Goal: Contribute content: Add original content to the website for others to see

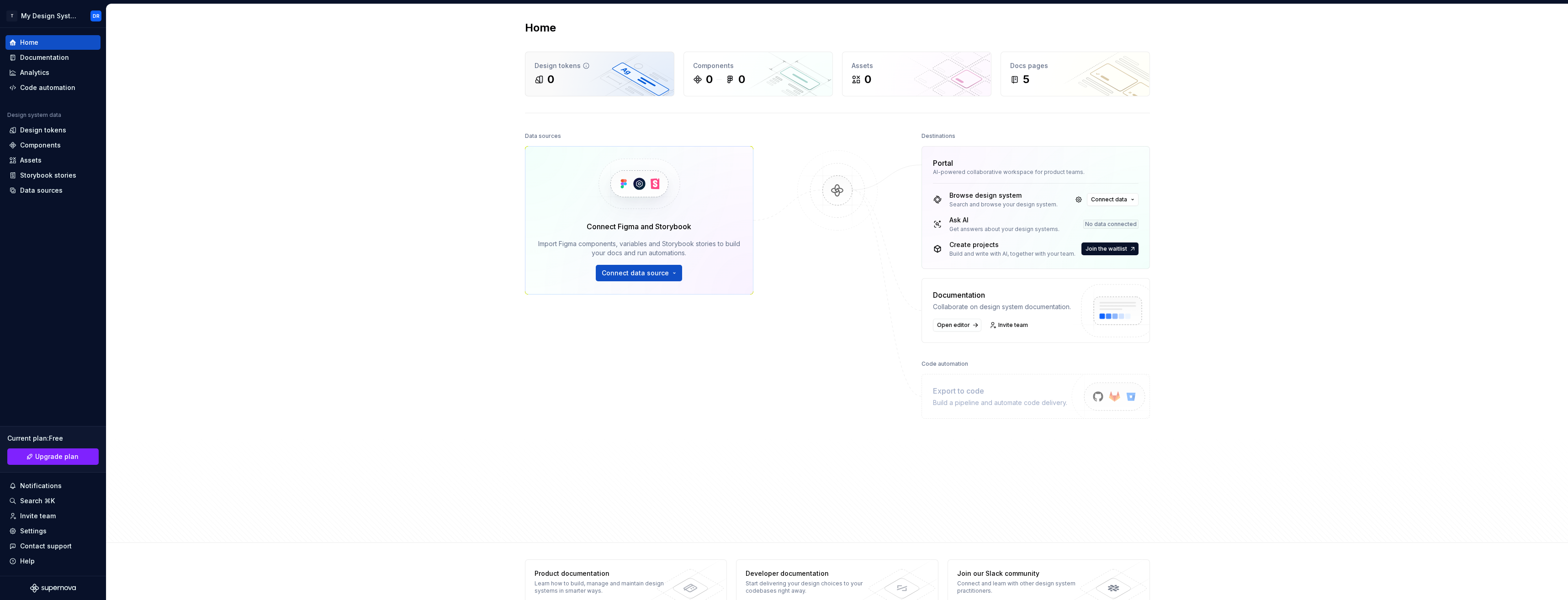
click at [569, 81] on div "0" at bounding box center [600, 79] width 130 height 14
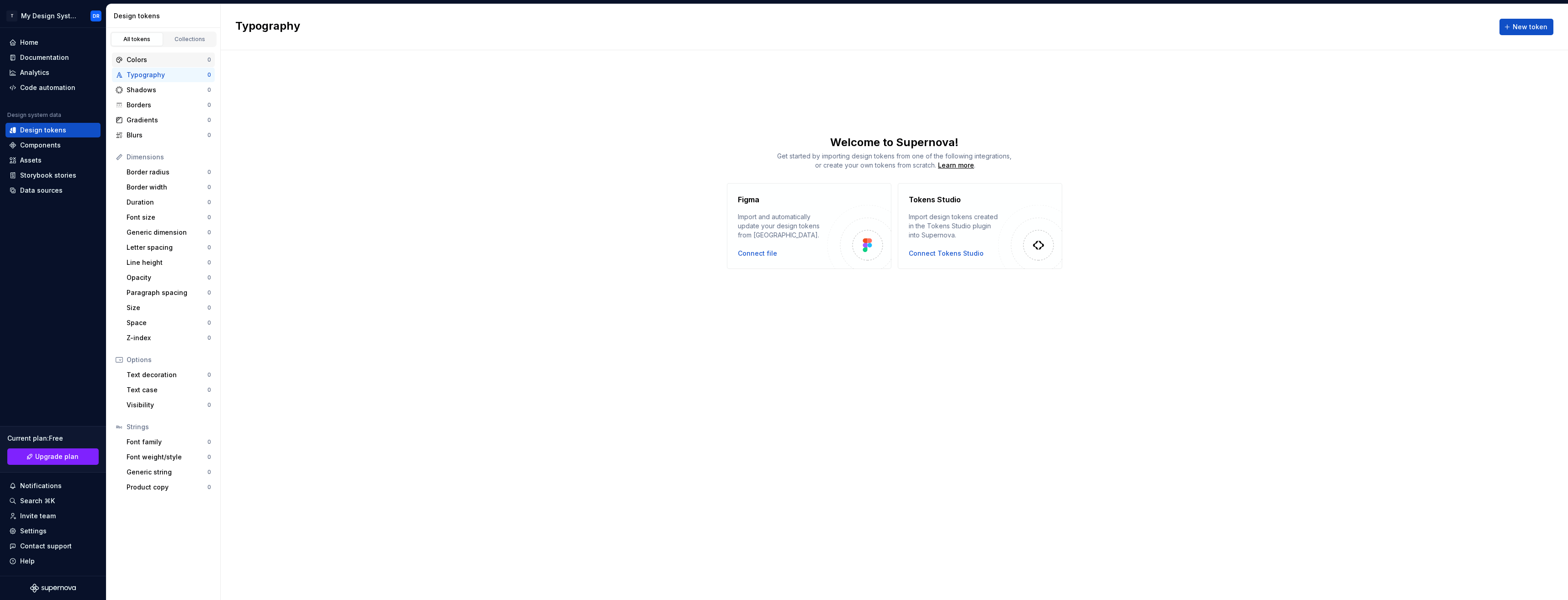
click at [167, 57] on div "Colors" at bounding box center [167, 60] width 81 height 9
click at [1528, 23] on span "New token" at bounding box center [1530, 27] width 35 height 9
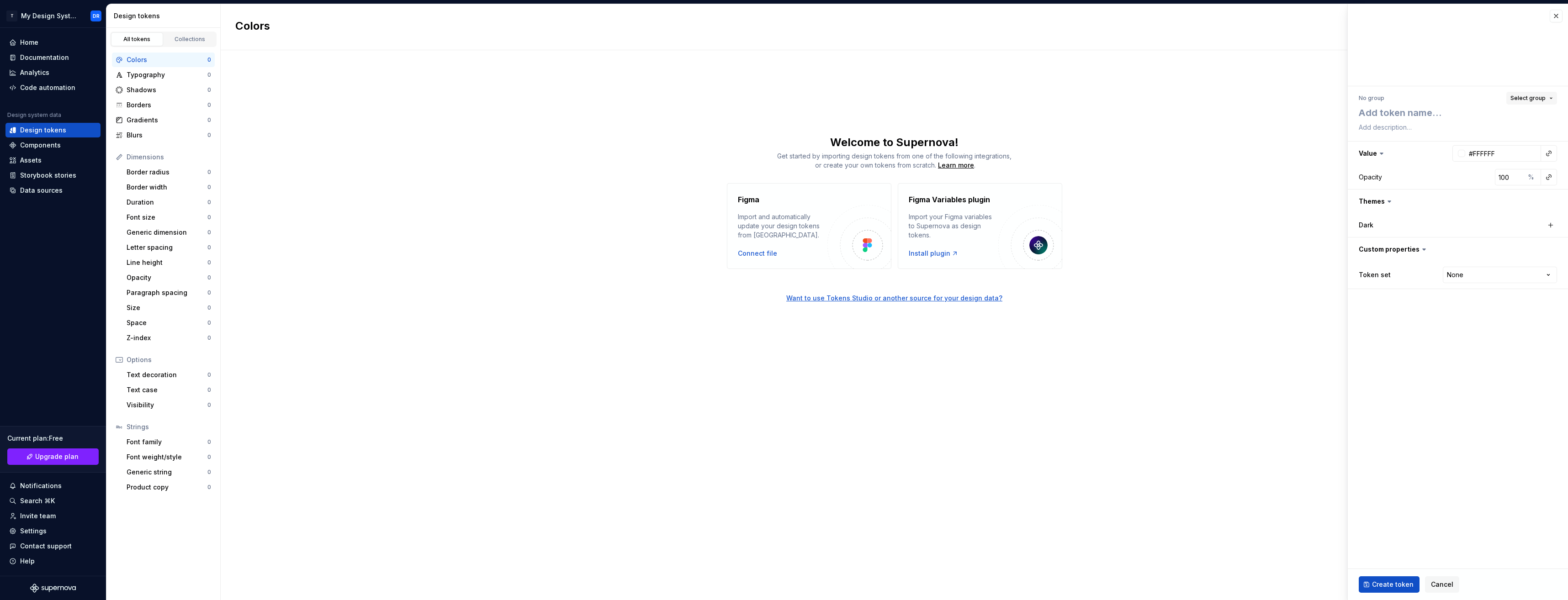
click at [1543, 103] on button "Select group" at bounding box center [1531, 98] width 51 height 13
click at [1459, 150] on div "Create group" at bounding box center [1449, 152] width 42 height 9
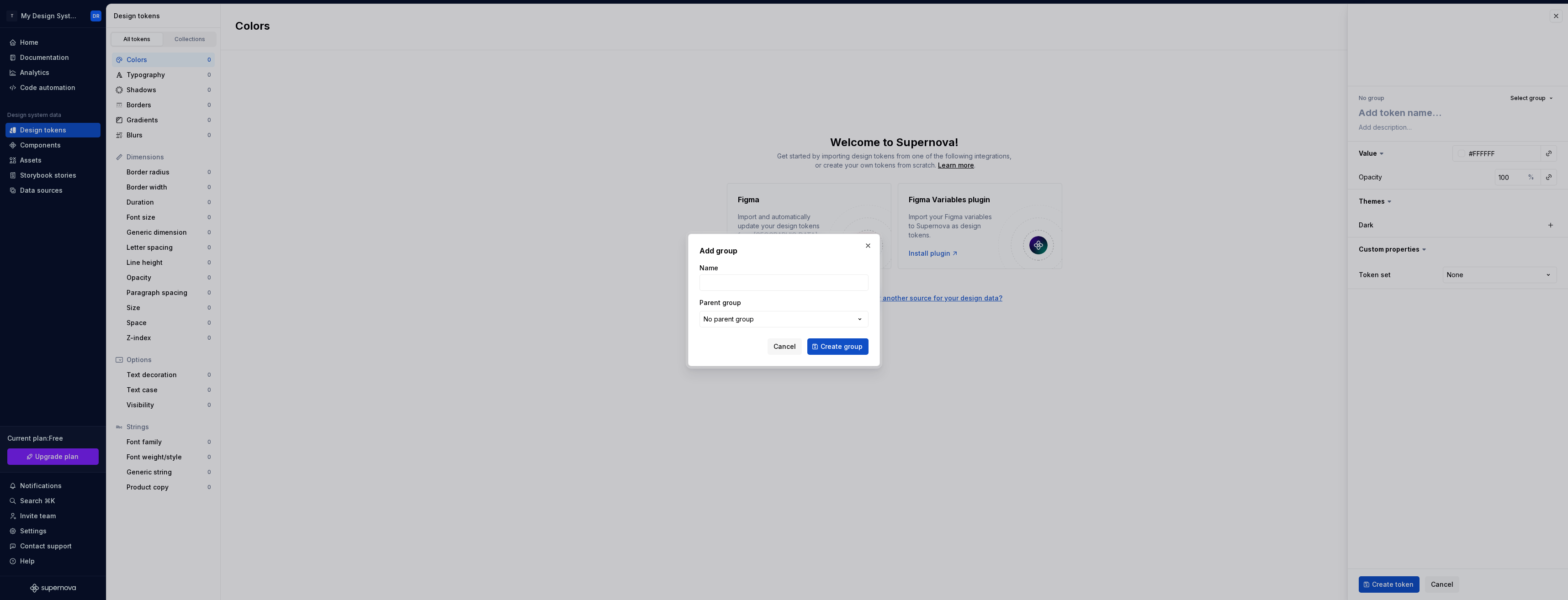
type textarea "*"
type input "ib"
click at [766, 320] on button "No parent group" at bounding box center [784, 320] width 169 height 17
click at [766, 320] on div "Add group Name ib Parent group No parent group Cancel Create group" at bounding box center [784, 300] width 1568 height 600
click at [839, 344] on span "Create group" at bounding box center [844, 347] width 38 height 9
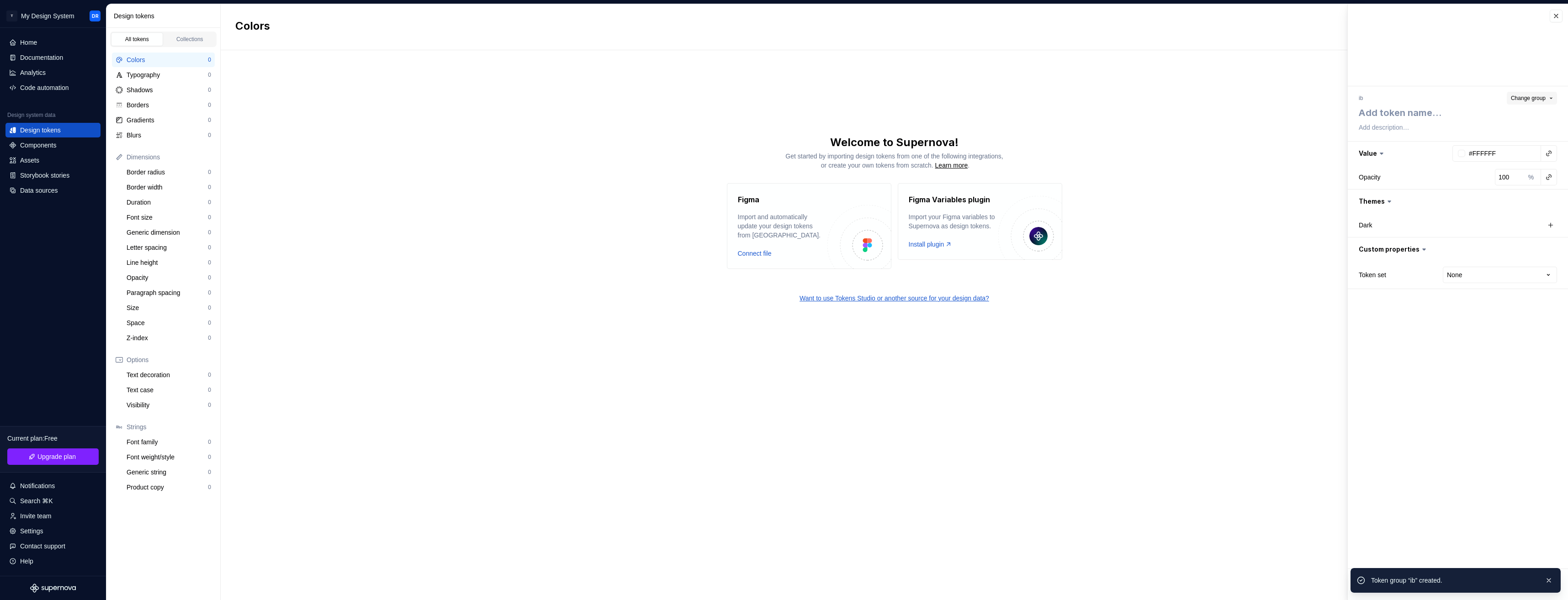
click at [1535, 97] on span "Change group" at bounding box center [1528, 98] width 35 height 8
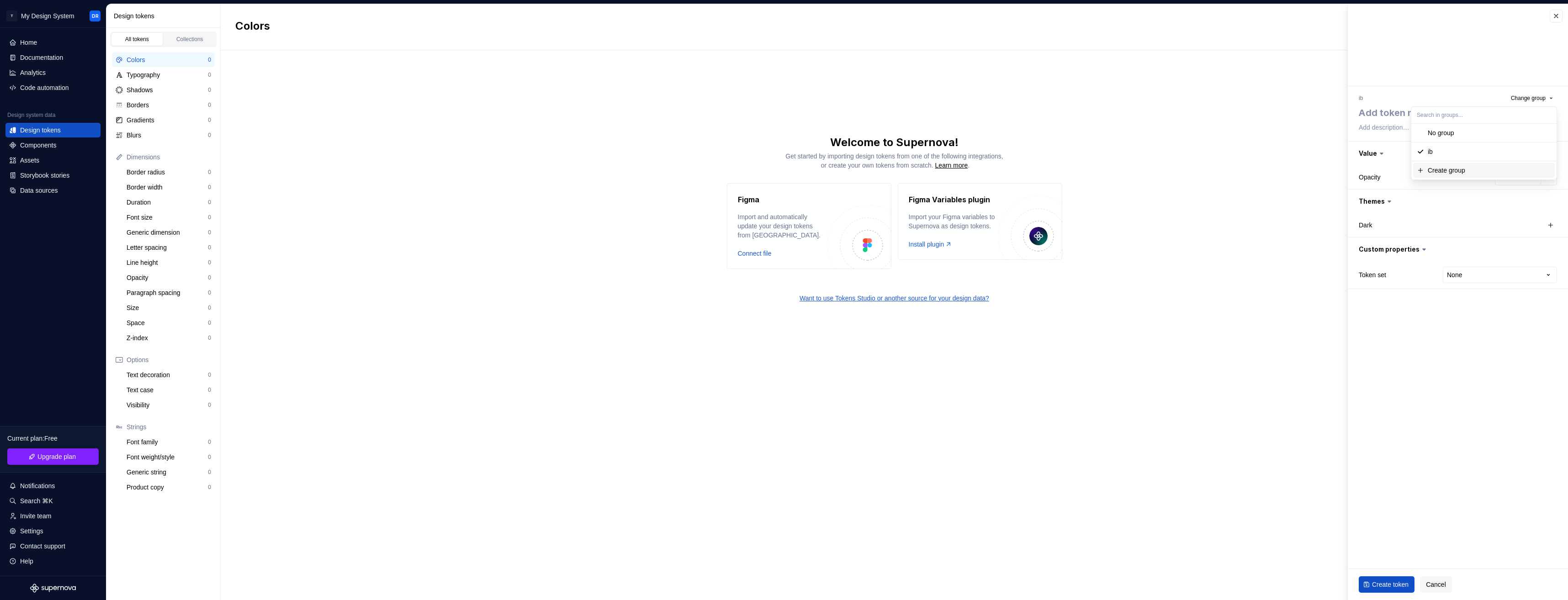
click at [1457, 171] on div "Create group" at bounding box center [1447, 170] width 38 height 9
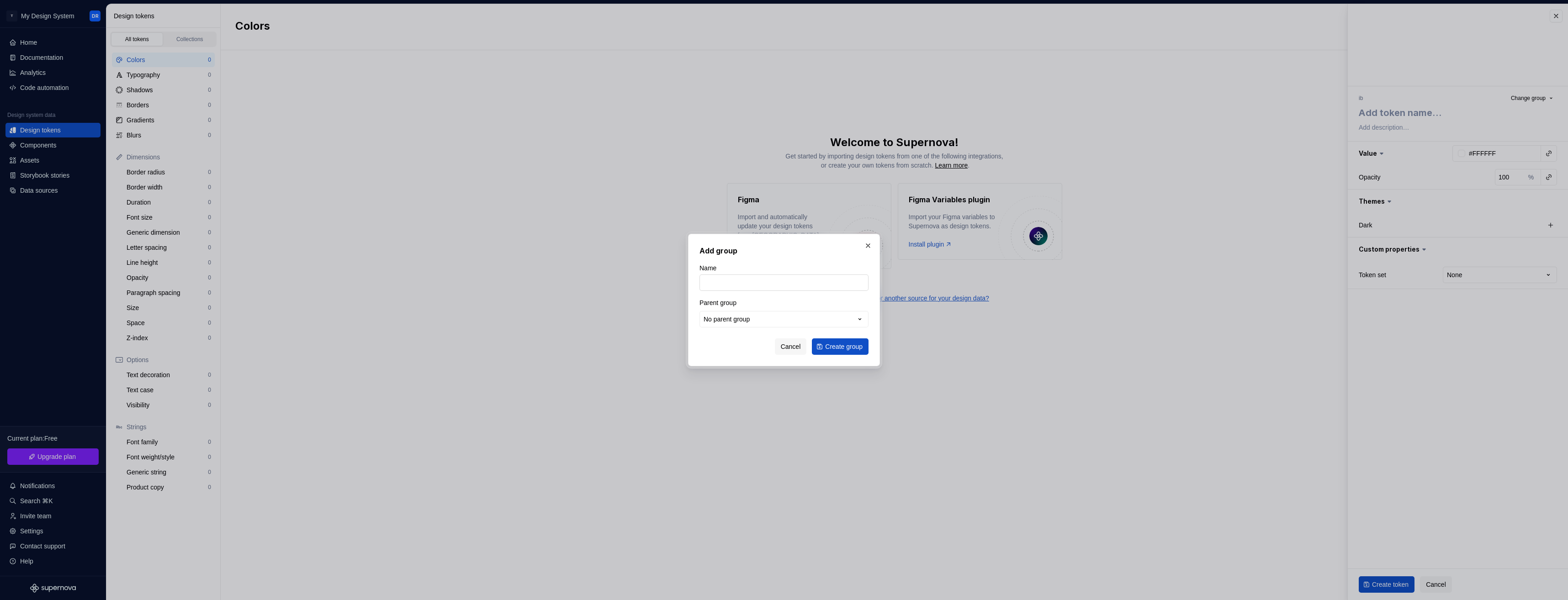
click at [735, 290] on input "Name" at bounding box center [784, 283] width 169 height 17
type textarea "*"
click at [720, 283] on input "Name" at bounding box center [784, 283] width 169 height 17
type input "palette"
click at [739, 318] on div "No parent group" at bounding box center [726, 319] width 46 height 9
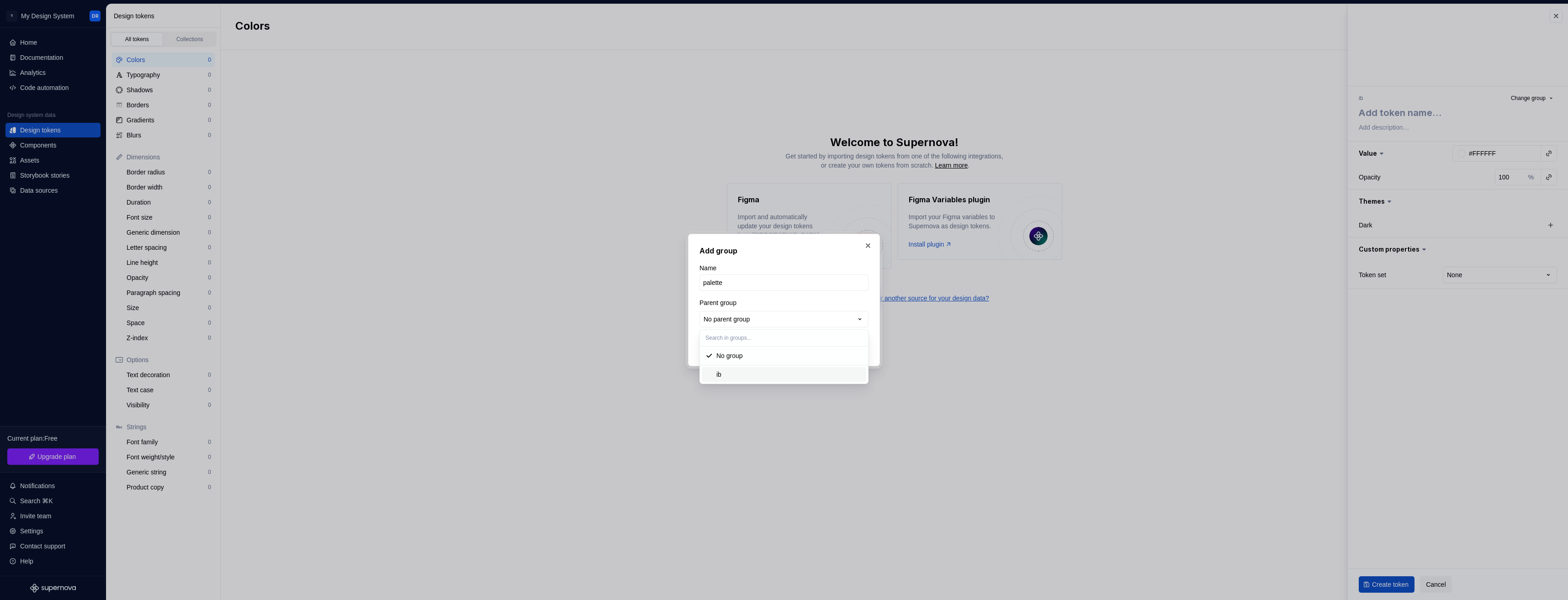
click at [732, 372] on div "ib" at bounding box center [790, 375] width 146 height 9
click at [837, 347] on span "Create group" at bounding box center [844, 347] width 38 height 9
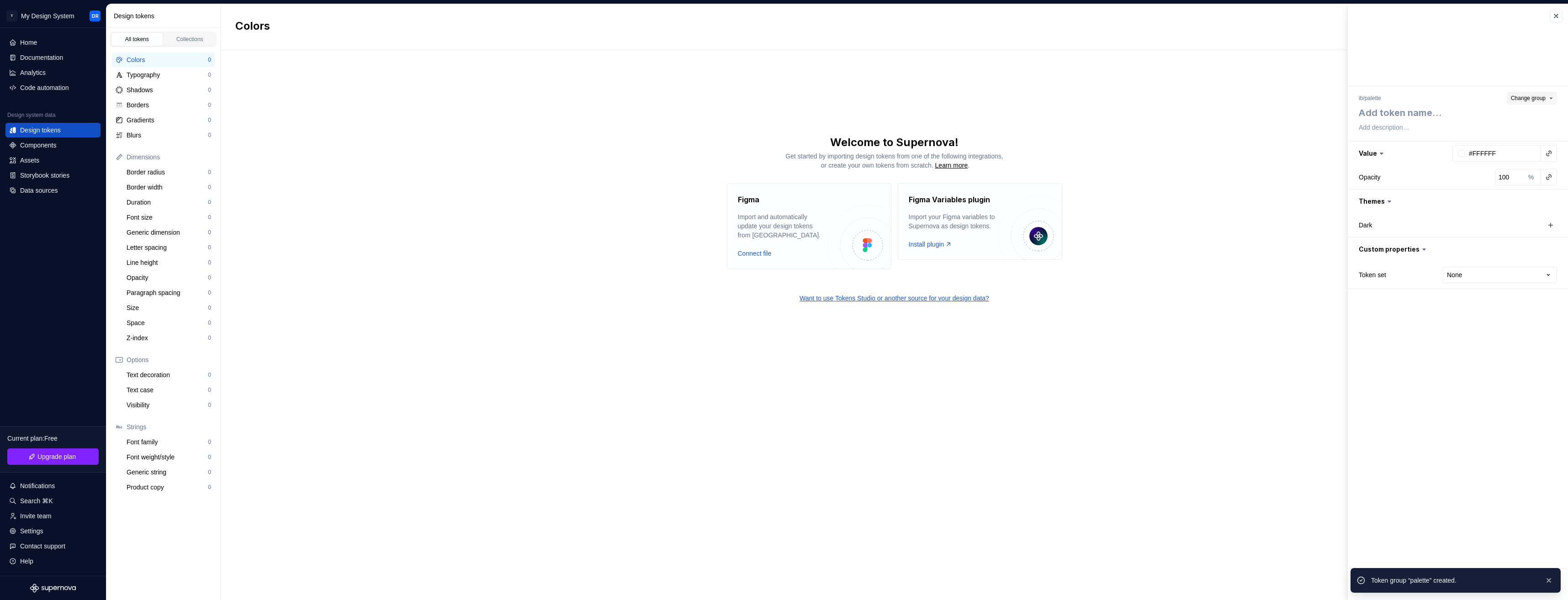
click at [1526, 96] on span "Change group" at bounding box center [1528, 98] width 35 height 8
click at [1471, 188] on div "Create group" at bounding box center [1490, 185] width 124 height 9
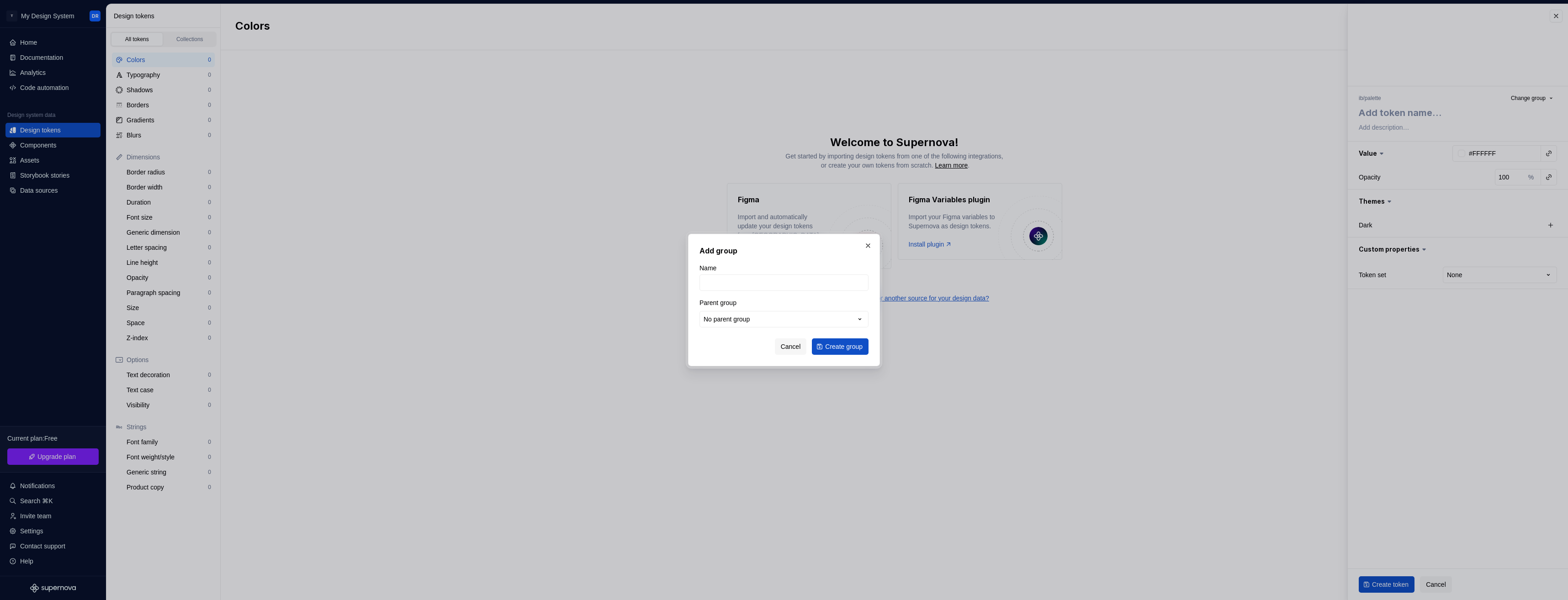
type textarea "*"
type input "base"
click at [817, 324] on button "No parent group" at bounding box center [784, 320] width 169 height 17
click at [746, 391] on div "palette" at bounding box center [790, 390] width 146 height 9
click at [839, 344] on span "Create group" at bounding box center [844, 347] width 38 height 9
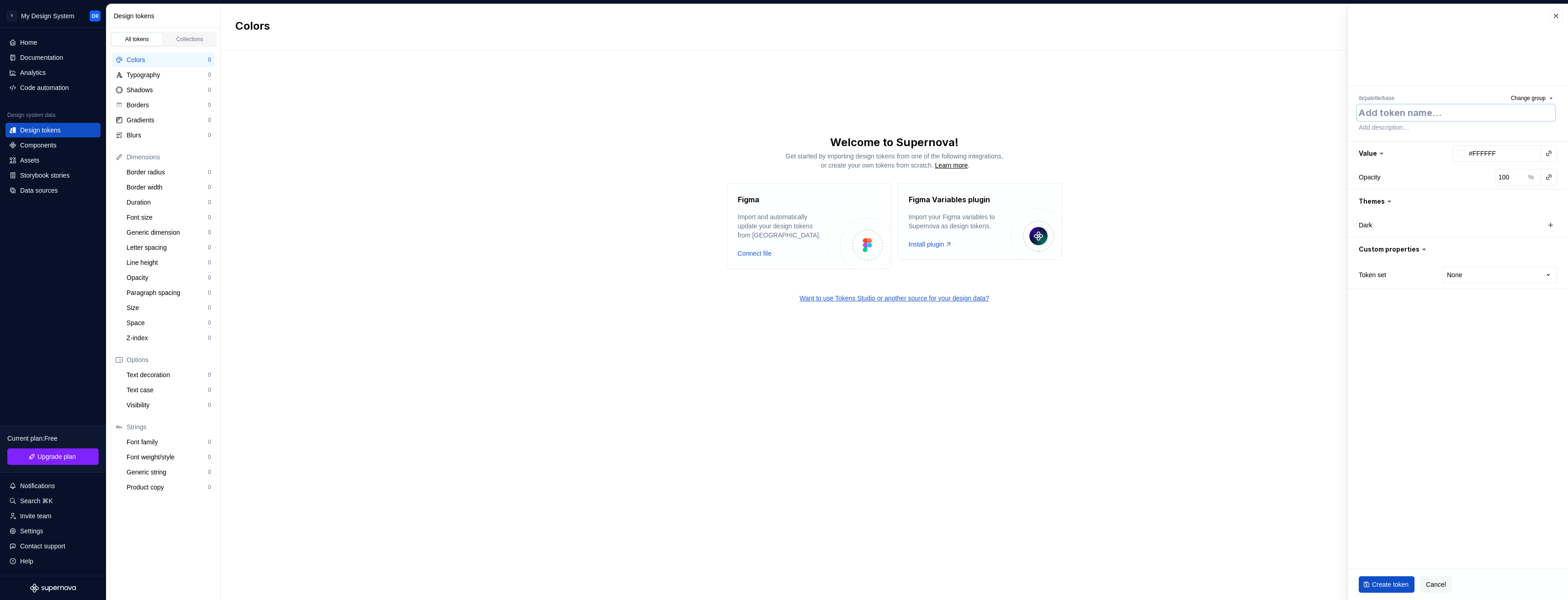
click at [1399, 113] on textarea at bounding box center [1456, 113] width 198 height 17
type textarea "*"
type textarea "b"
type textarea "*"
type textarea "bl"
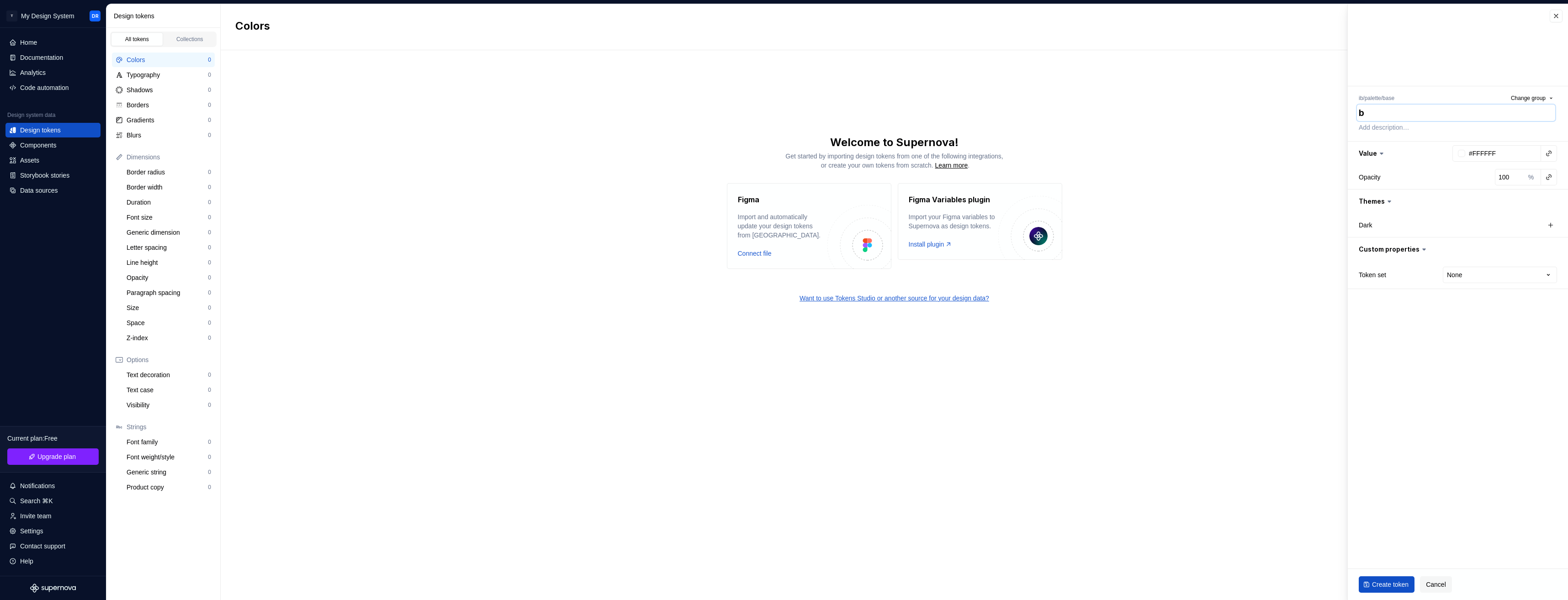
type textarea "*"
type textarea "bla"
type textarea "*"
type textarea "blac"
type textarea "*"
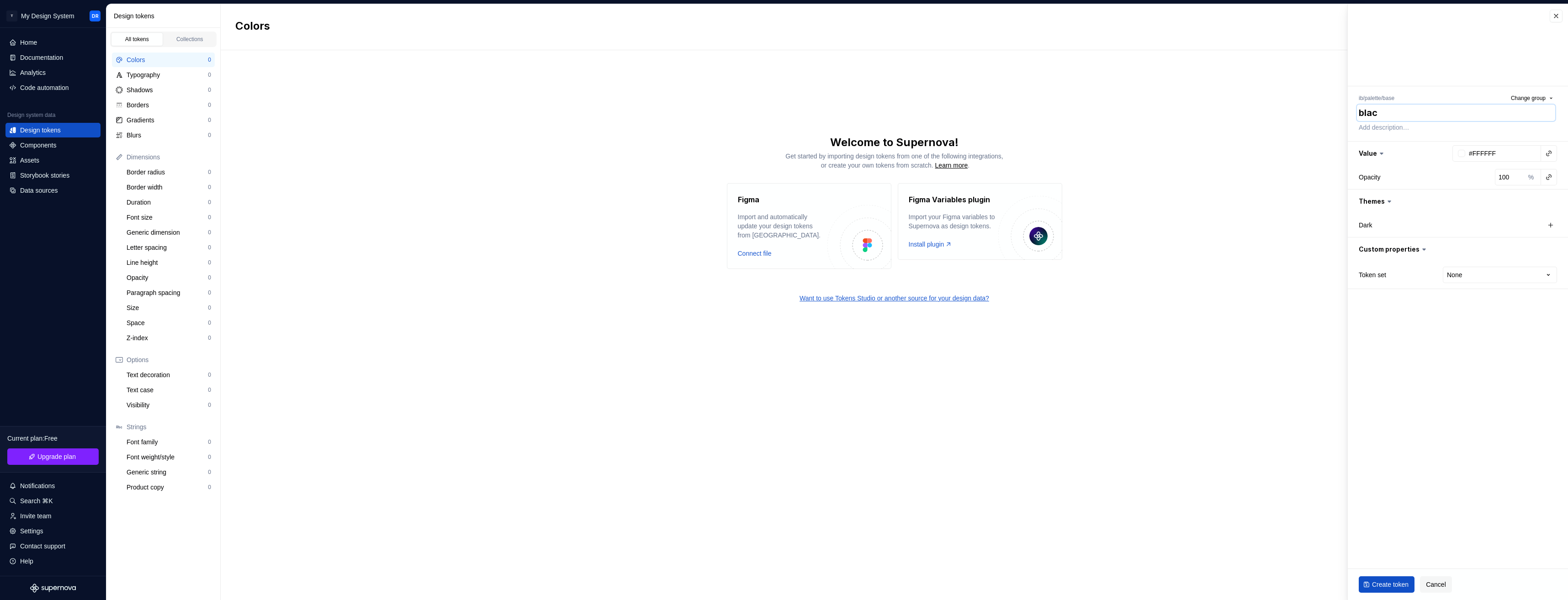
type textarea "black"
type textarea "*"
type textarea "black"
click at [1461, 157] on div at bounding box center [1462, 154] width 8 height 8
type input "#7E6161"
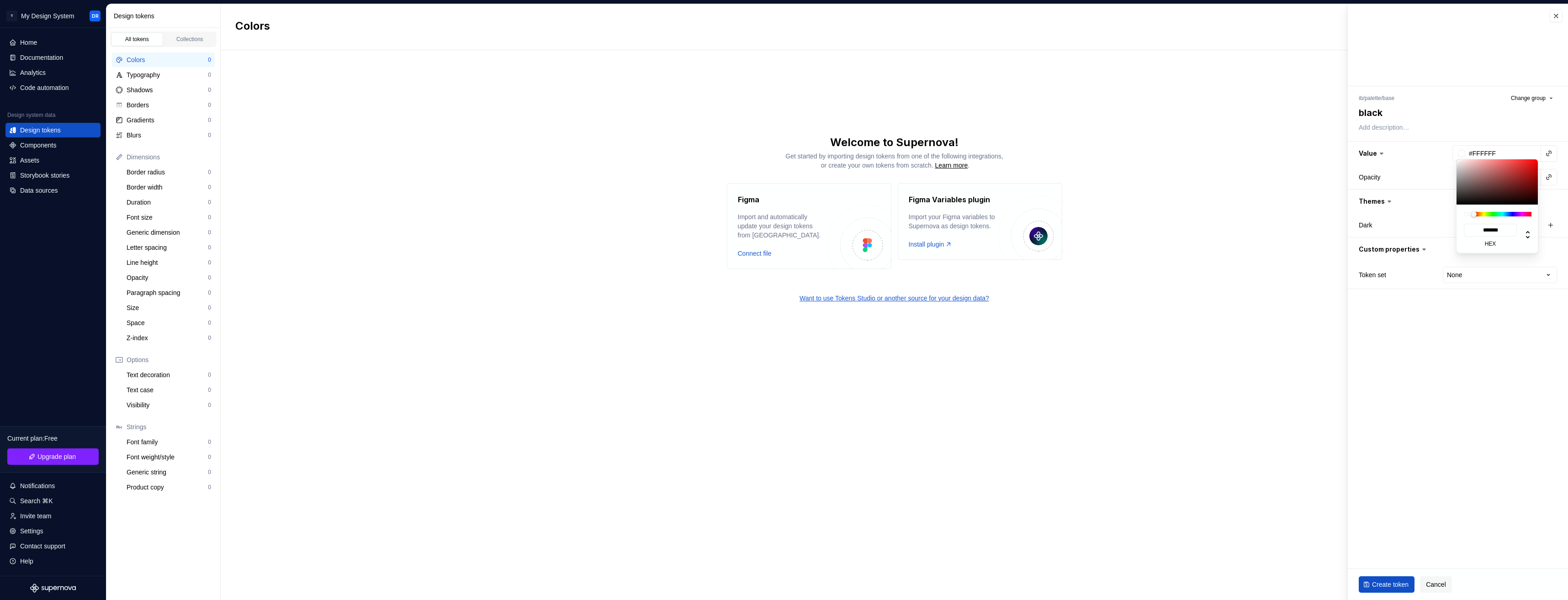
type input "*******"
type input "#765D5D"
type input "*******"
type input "#4B4141"
type input "*******"
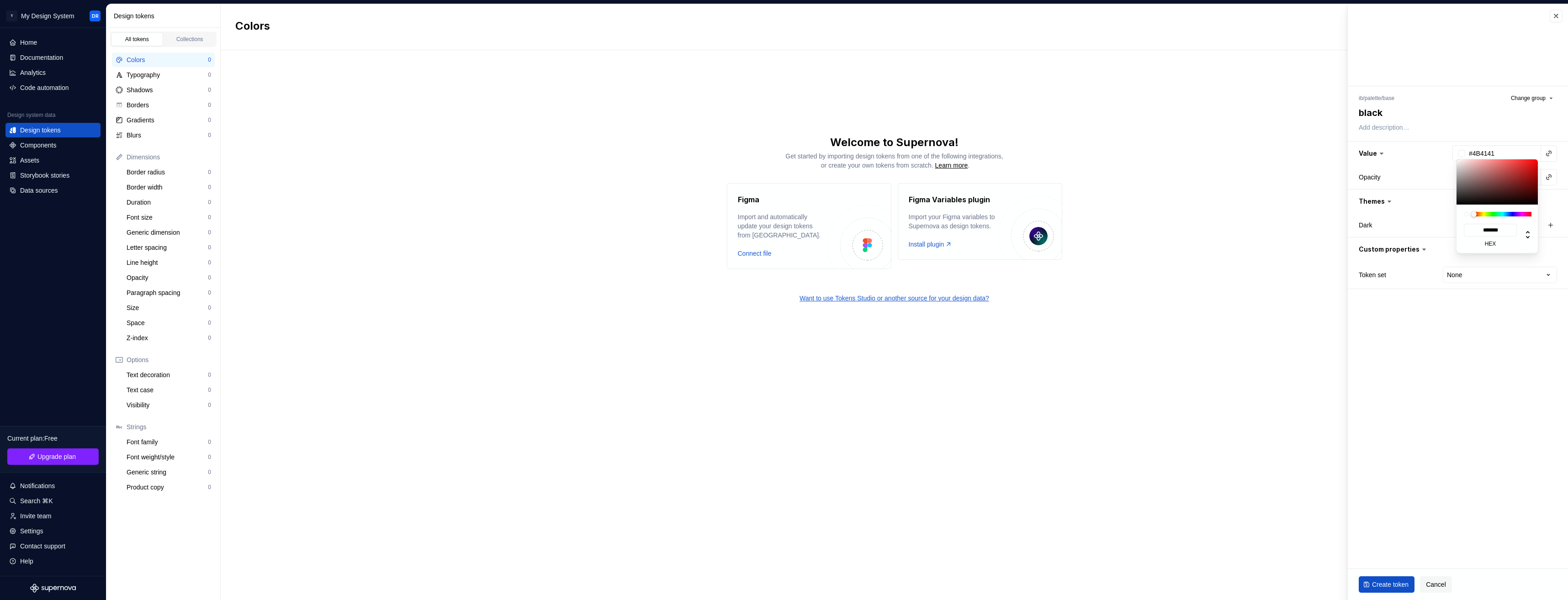
type input "#212020"
type input "*******"
type input "#0D0D0D"
type input "*******"
type input "#080808"
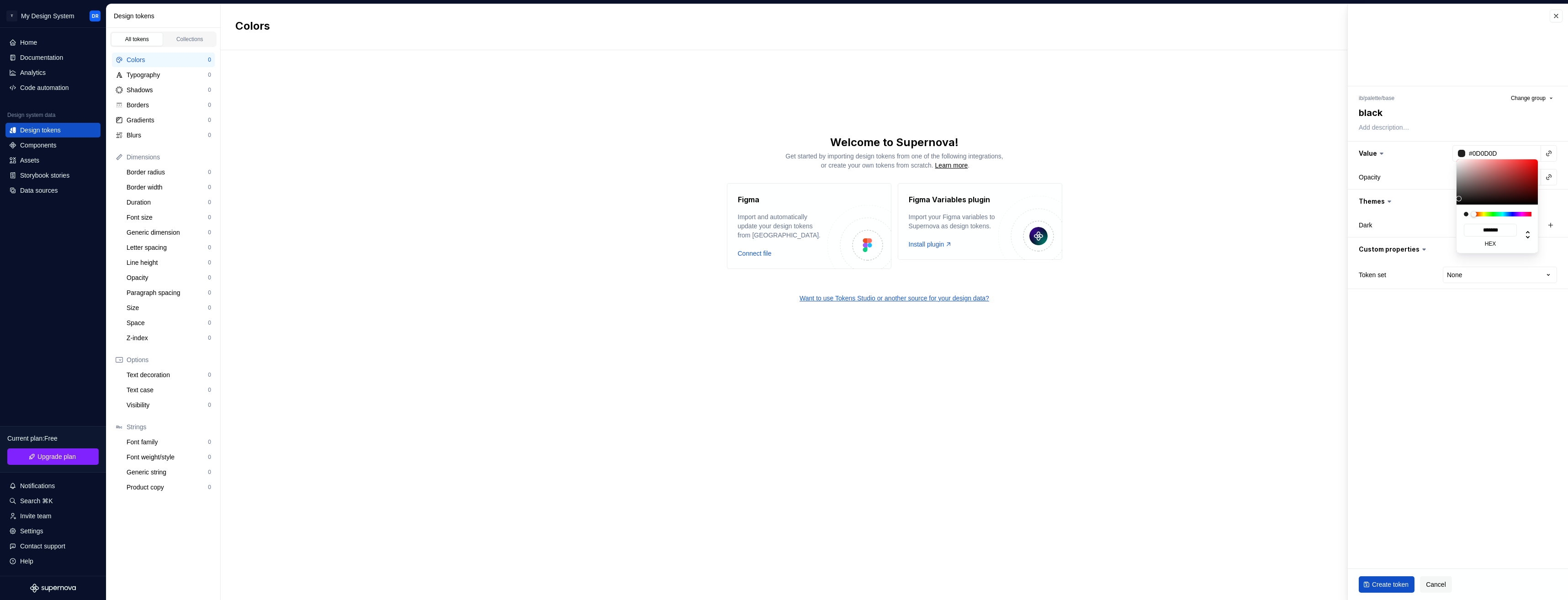
type input "*******"
type textarea "*"
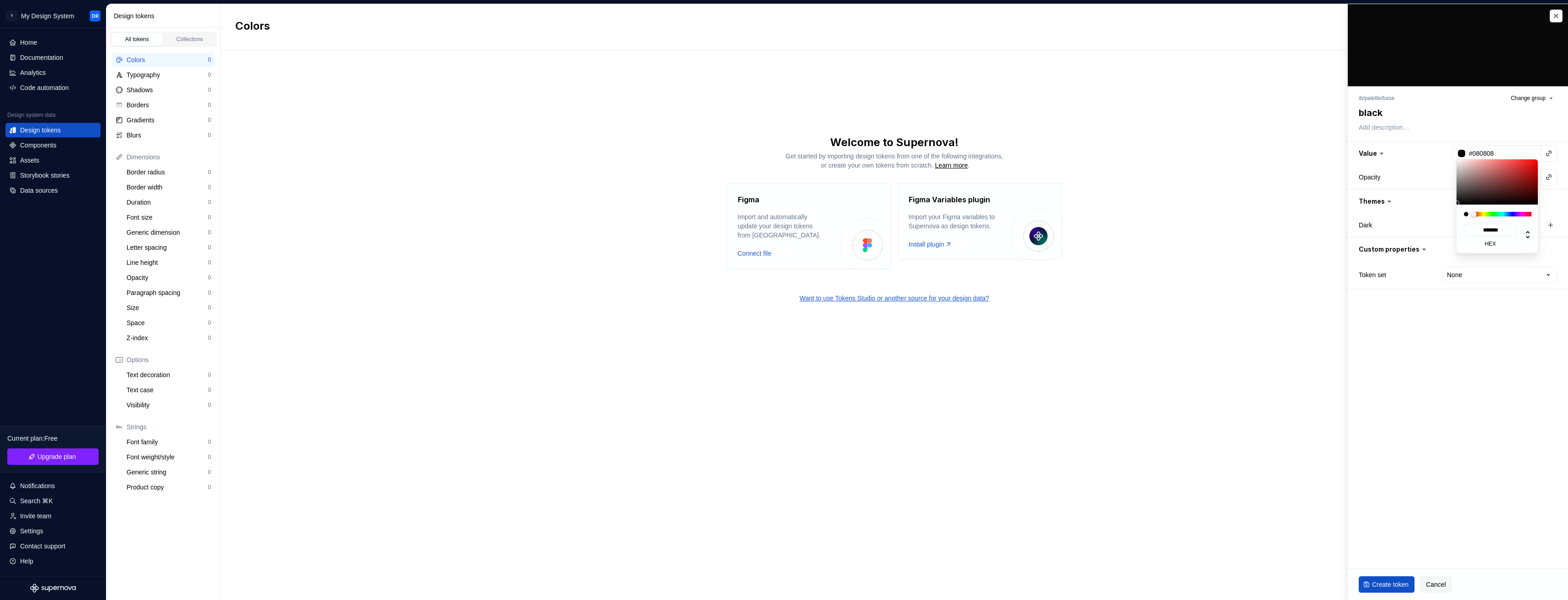
type input "#000000"
type input "*******"
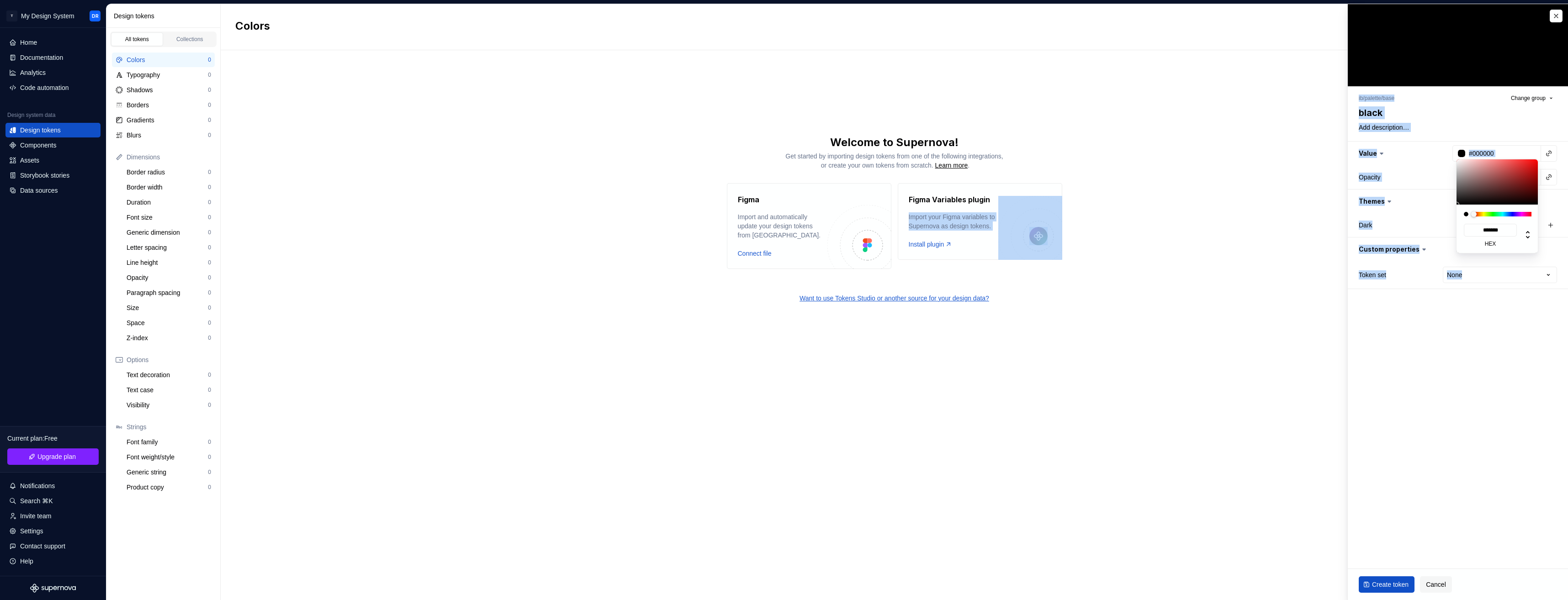
drag, startPoint x: 1476, startPoint y: 182, endPoint x: 1456, endPoint y: 204, distance: 29.7
click at [1456, 204] on html "T My Design System DR Home Documentation Analytics Code automation Design syste…" at bounding box center [784, 300] width 1568 height 600
click at [1454, 355] on html "T My Design System DR Home Documentation Analytics Code automation Design syste…" at bounding box center [784, 300] width 1568 height 600
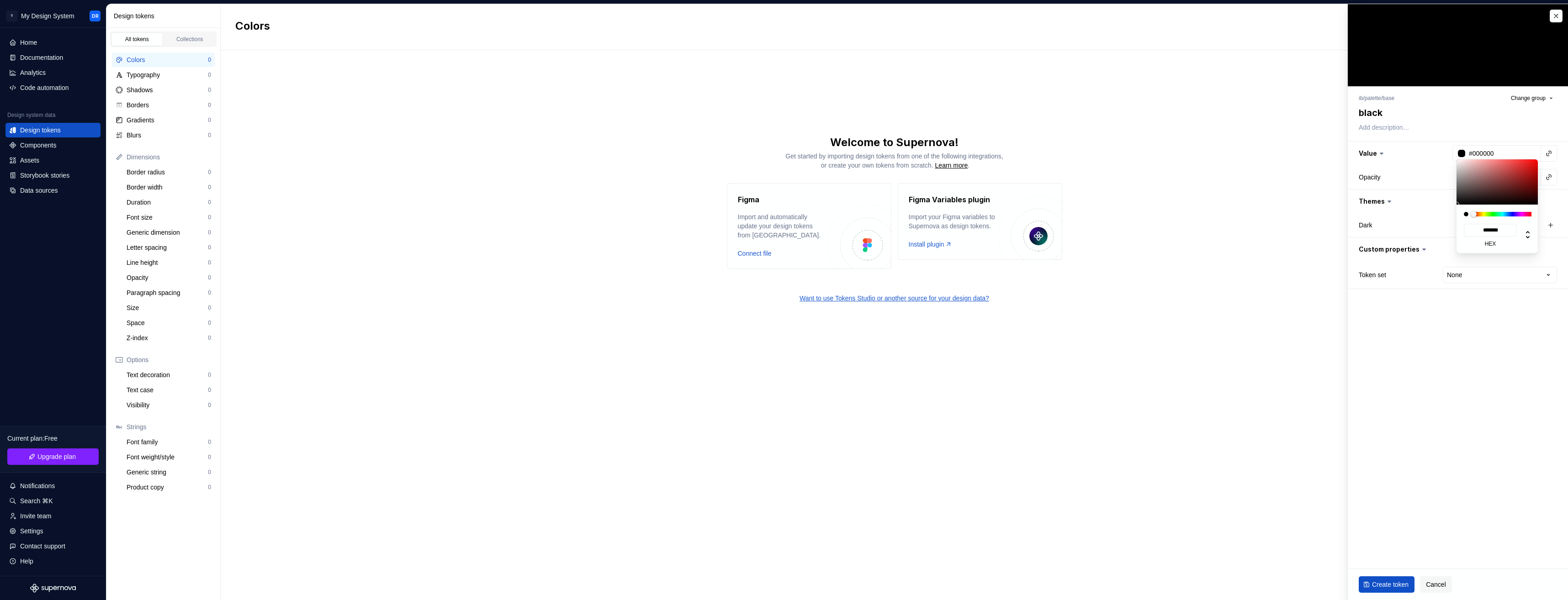
drag, startPoint x: 1477, startPoint y: 362, endPoint x: 1463, endPoint y: 359, distance: 14.3
click at [1471, 361] on html "T My Design System DR Home Documentation Analytics Code automation Design syste…" at bounding box center [784, 300] width 1568 height 600
click at [1383, 586] on span "Create token" at bounding box center [1390, 584] width 36 height 9
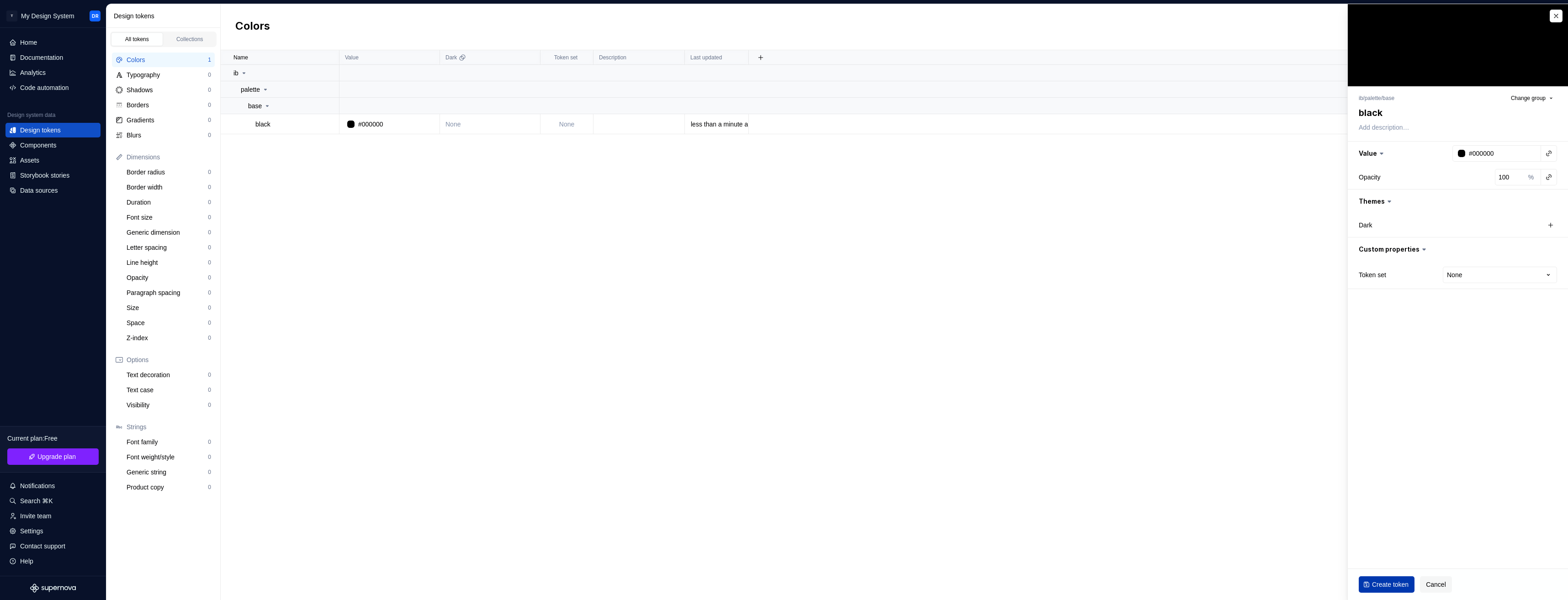
type textarea "*"
type input "#FFFFFF"
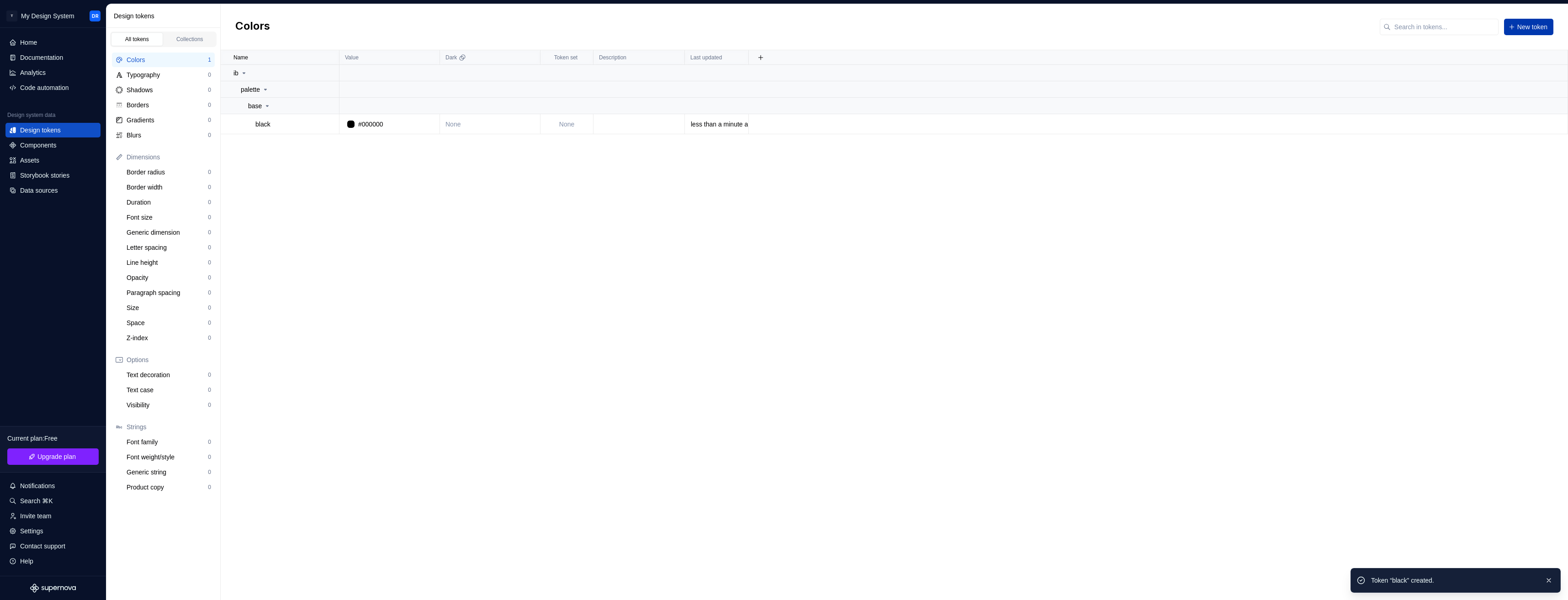
click at [1538, 25] on span "New token" at bounding box center [1533, 27] width 30 height 9
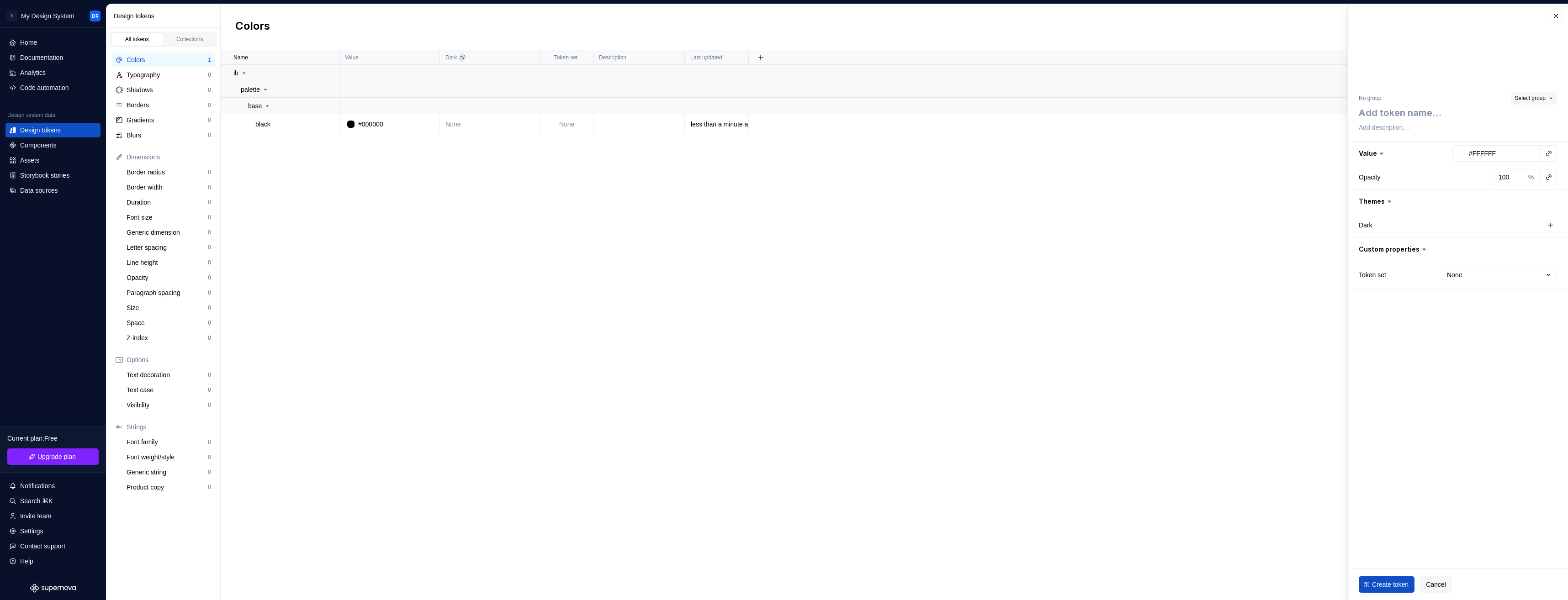
click at [1518, 95] on span "Select group" at bounding box center [1530, 98] width 31 height 8
click at [1450, 182] on div "base" at bounding box center [1490, 182] width 124 height 9
click at [1400, 116] on textarea at bounding box center [1456, 113] width 198 height 17
type textarea "*"
type textarea "w"
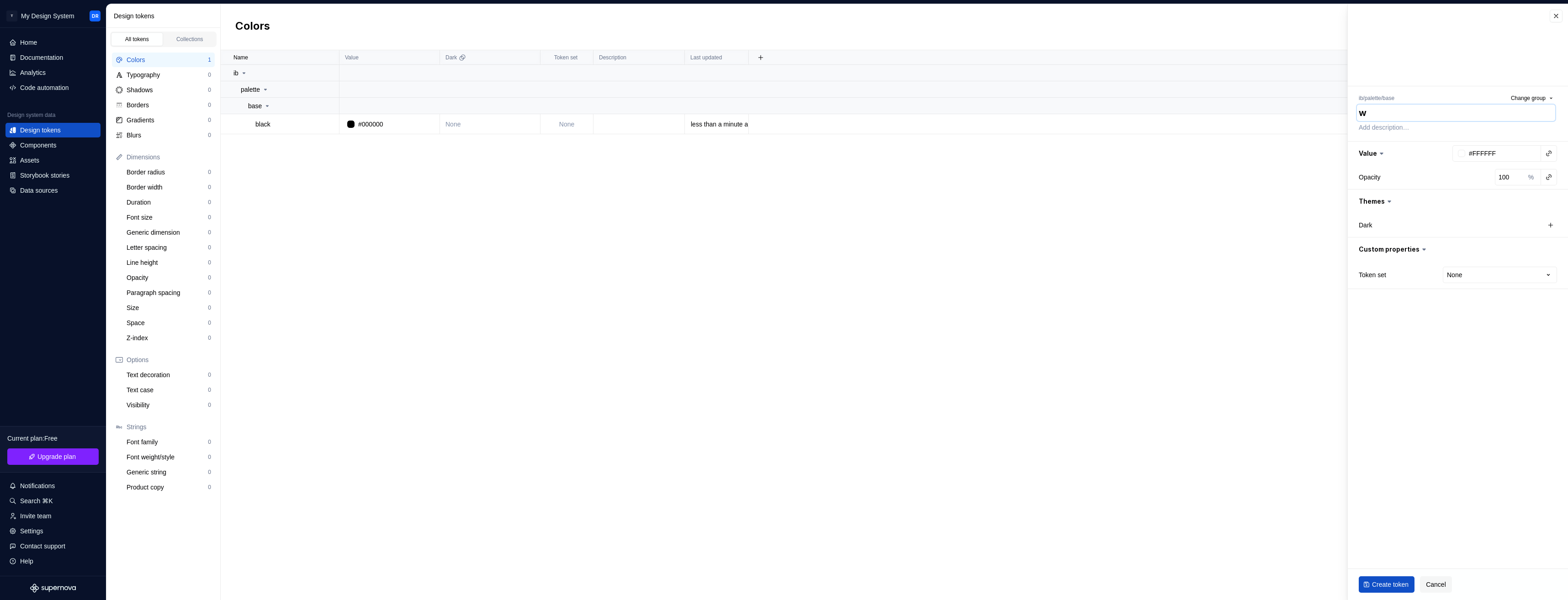
type textarea "*"
type textarea "wh"
type textarea "*"
type textarea "whi"
type textarea "*"
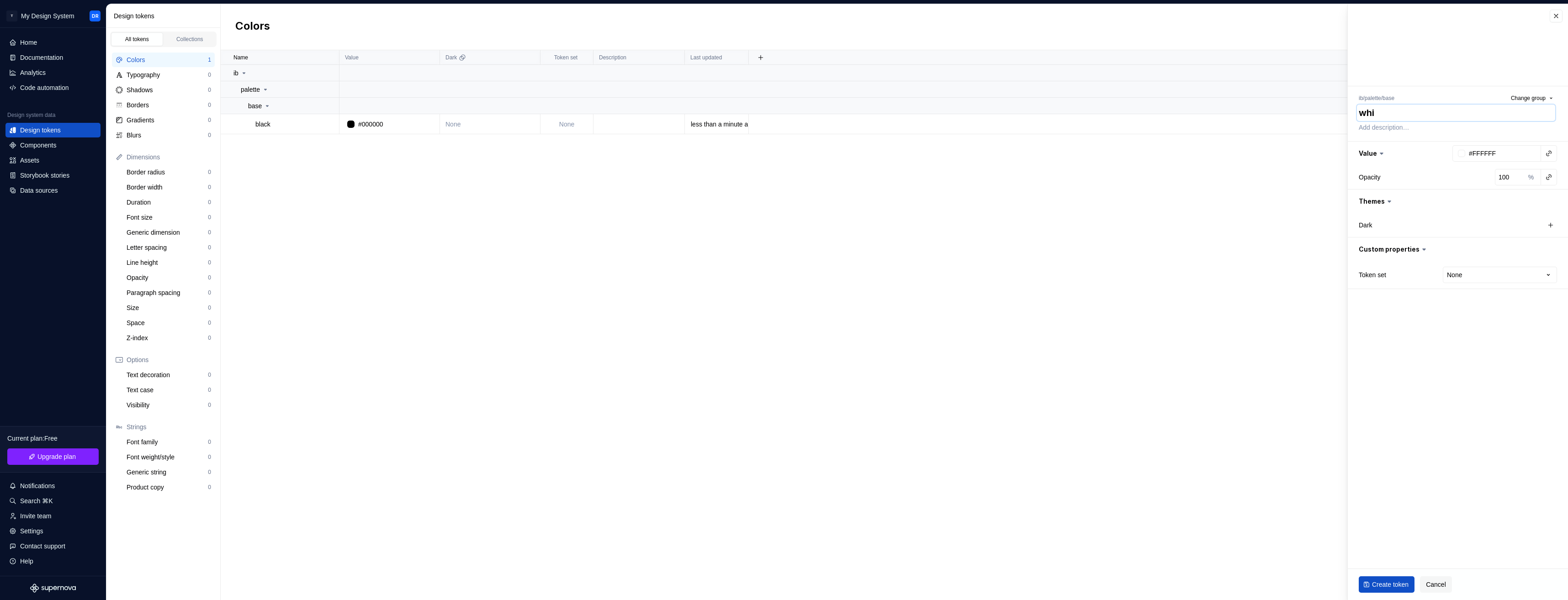
type textarea "whit"
type textarea "*"
type textarea "white"
drag, startPoint x: 1471, startPoint y: 393, endPoint x: 1467, endPoint y: 389, distance: 5.7
click at [1470, 391] on fieldset "ib / palette / base Change group white Value #FFFFFF Opacity 100 % Themes Dark …" at bounding box center [1458, 302] width 220 height 596
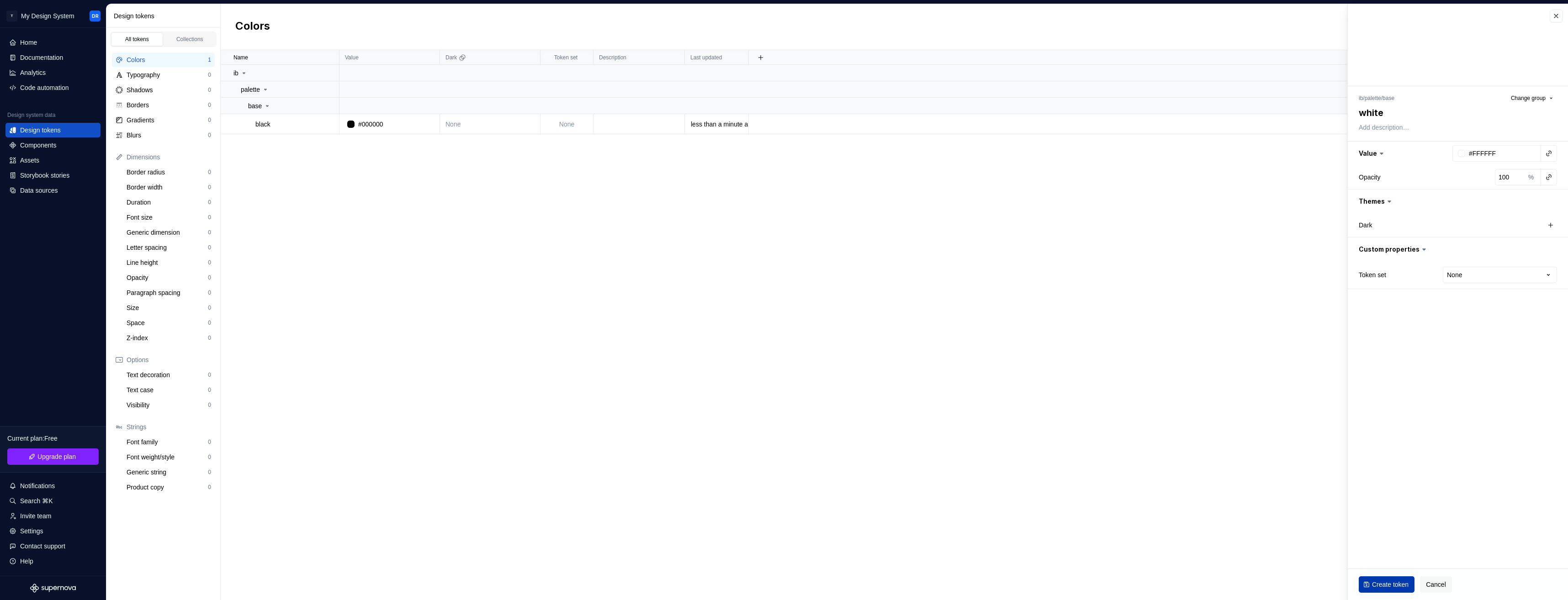
click at [1383, 588] on span "Create token" at bounding box center [1390, 584] width 36 height 9
type textarea "*"
click at [42, 534] on div "Settings" at bounding box center [32, 531] width 23 height 9
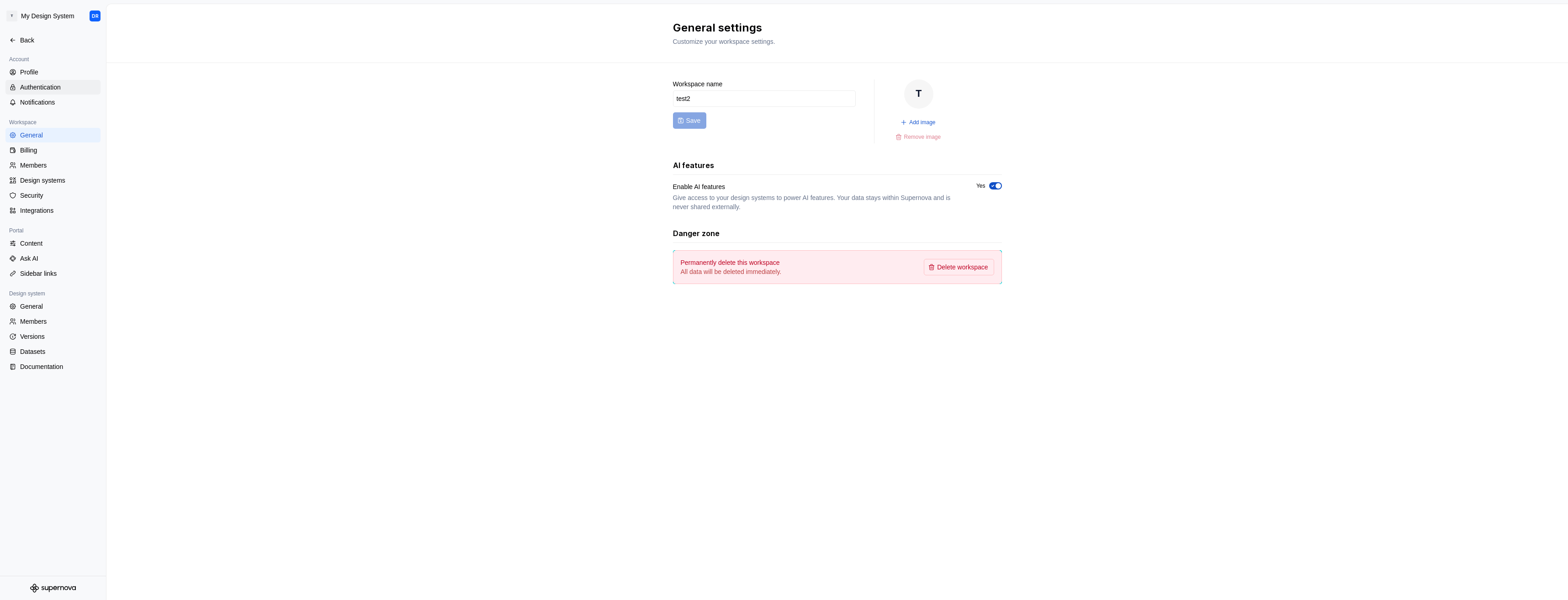
click at [41, 90] on div "Authentication" at bounding box center [59, 87] width 77 height 9
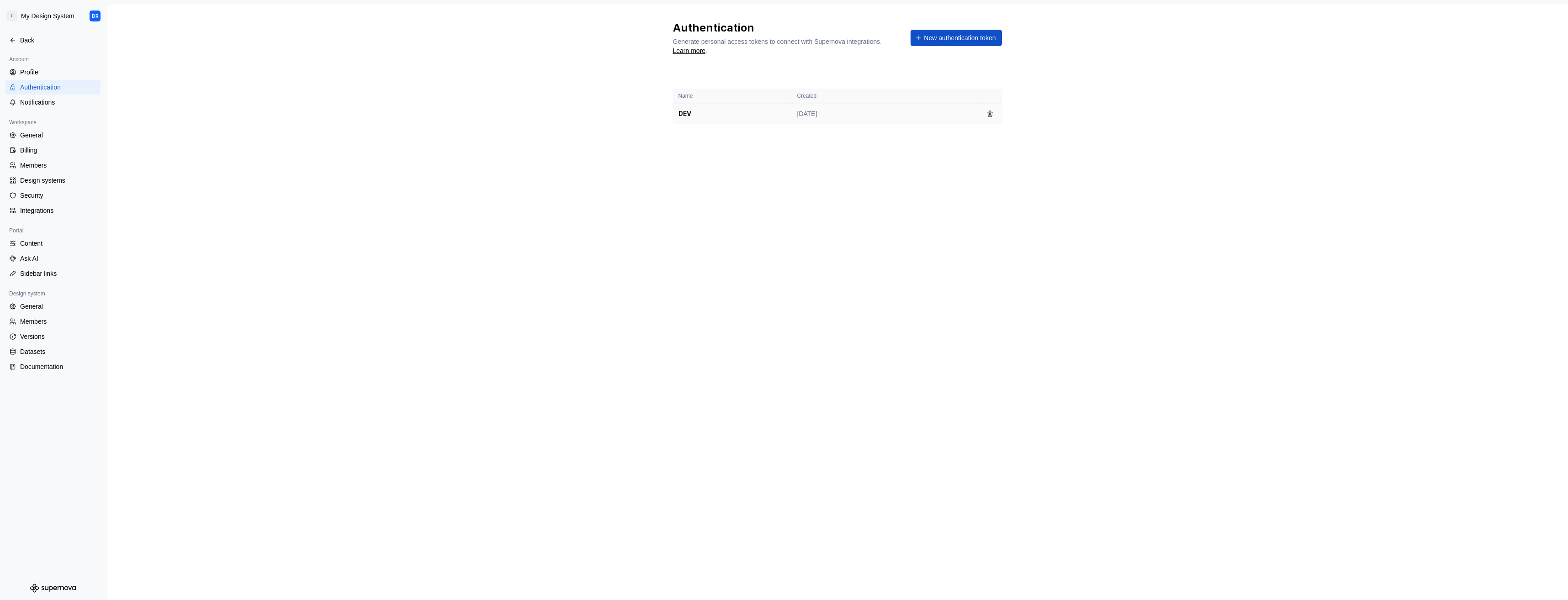
click at [738, 115] on td "DEV" at bounding box center [732, 114] width 119 height 20
click at [27, 35] on div "Back" at bounding box center [59, 40] width 77 height 9
